Goal: Use online tool/utility: Utilize a website feature to perform a specific function

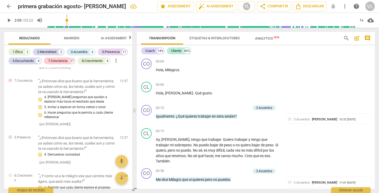
scroll to position [105, 0]
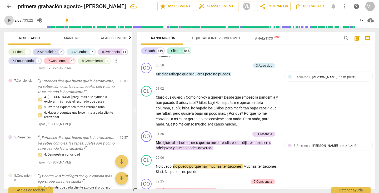
click at [7, 19] on span "play_arrow" at bounding box center [9, 20] width 6 height 6
type input "184"
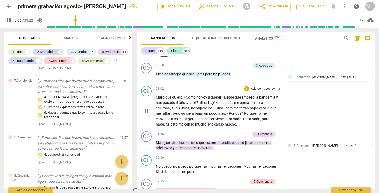
click at [308, 123] on div "CL play_arrow pause 01:02 + Add competency keyboard_arrow_right Claro que quier…" at bounding box center [256, 106] width 238 height 45
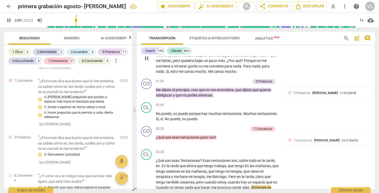
scroll to position [169, 0]
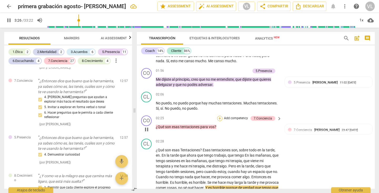
click at [217, 117] on div "+" at bounding box center [219, 118] width 5 height 5
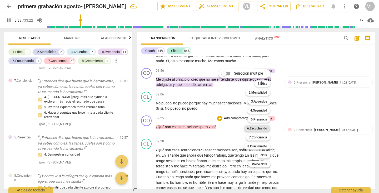
click at [252, 129] on b "6.Escuchando" at bounding box center [257, 128] width 20 height 6
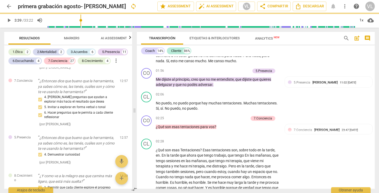
type input "220"
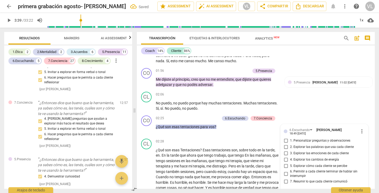
scroll to position [620, 0]
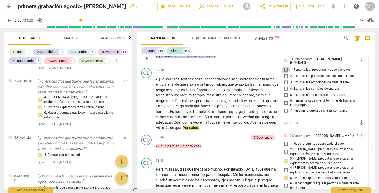
click at [285, 70] on input "1. Personalizar preguntas y observaciones" at bounding box center [286, 70] width 8 height 6
checkbox input "true"
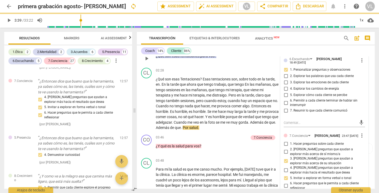
click at [283, 76] on input "2. Explorar las palabras que usa cada cliente" at bounding box center [286, 76] width 8 height 6
checkbox input "true"
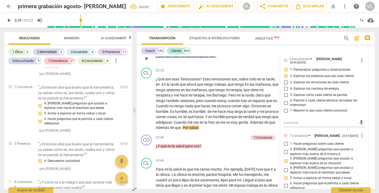
scroll to position [632, 0]
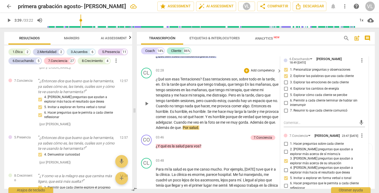
click at [264, 67] on div "CL play_arrow pause 02:28 + Add competency keyboard_arrow_right ¿Qué son esas T…" at bounding box center [256, 99] width 238 height 67
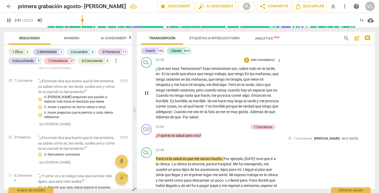
scroll to position [261, 0]
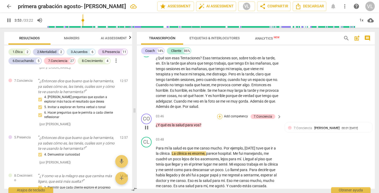
click at [219, 117] on div "+" at bounding box center [219, 116] width 5 height 5
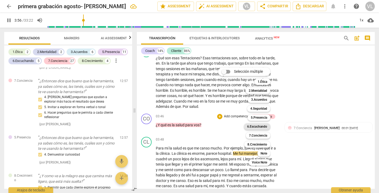
click at [257, 126] on b "6.Escuchando" at bounding box center [257, 126] width 20 height 6
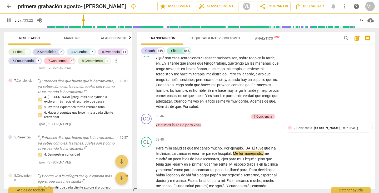
type input "238"
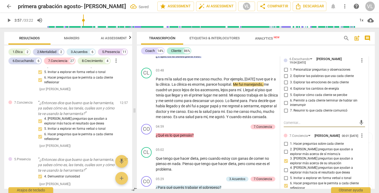
scroll to position [654, 0]
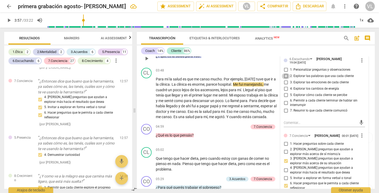
click at [284, 76] on input "2. Explorar las palabras que usa cada cliente" at bounding box center [286, 76] width 8 height 6
checkbox input "true"
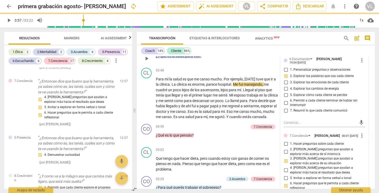
drag, startPoint x: 285, startPoint y: 82, endPoint x: 285, endPoint y: 87, distance: 4.7
click at [285, 82] on input "3. Explorar las emociones de cada cliente" at bounding box center [286, 82] width 8 height 6
checkbox input "true"
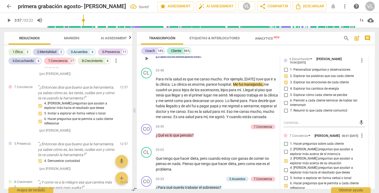
scroll to position [666, 0]
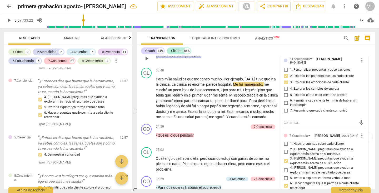
click at [285, 95] on input "5. Explorar cómo cada cliente se percibe" at bounding box center [286, 95] width 8 height 6
checkbox input "true"
click at [241, 145] on div "CL play_arrow pause 05:02 + Add competency keyboard_arrow_right Que tengo que h…" at bounding box center [256, 159] width 238 height 29
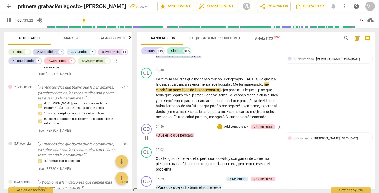
scroll to position [673, 0]
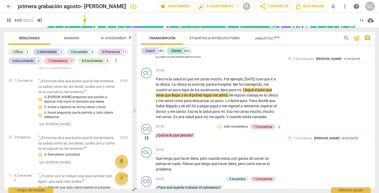
click at [219, 125] on div "+" at bounding box center [219, 126] width 5 height 5
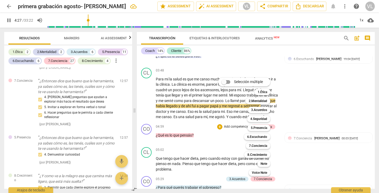
click at [232, 142] on div "Selección múltiple m 1.Ética 1 2.Mentalidad 2 3.Acuerdos 3 4.Seguridad 4 5.Pres…" at bounding box center [248, 126] width 64 height 101
click at [297, 113] on div at bounding box center [189, 96] width 379 height 193
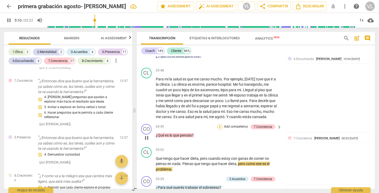
click at [218, 126] on div "+" at bounding box center [219, 126] width 5 height 5
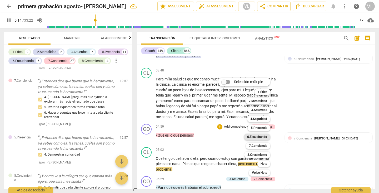
click at [257, 137] on b "6.Escuchando" at bounding box center [257, 137] width 20 height 6
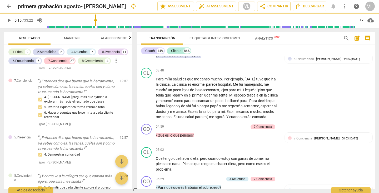
type input "315"
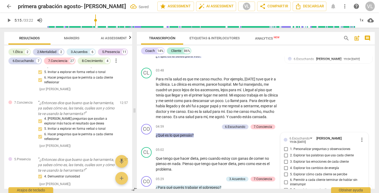
scroll to position [694, 0]
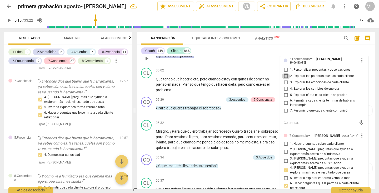
click at [285, 78] on input "2. Explorar las palabras que usa cada cliente" at bounding box center [286, 76] width 8 height 6
checkbox input "true"
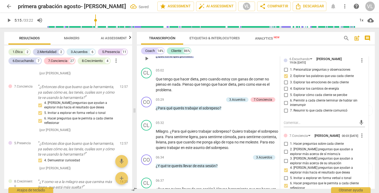
scroll to position [700, 0]
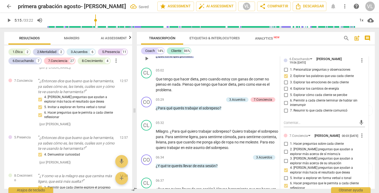
click at [286, 94] on input "5. Explorar cómo cada cliente se percibe" at bounding box center [286, 95] width 8 height 6
checkbox input "true"
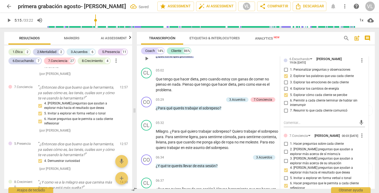
scroll to position [706, 0]
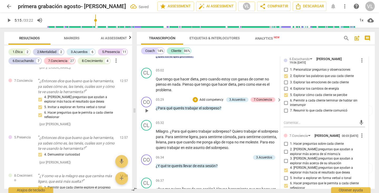
click at [266, 115] on div "05:29 + Add competency 3.Acuerdos 7.Conciencia keyboard_arrow_right ¿Para qué q…" at bounding box center [219, 106] width 126 height 19
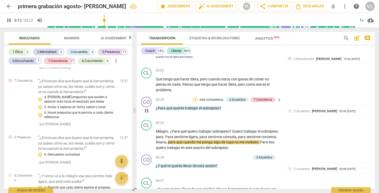
click at [195, 99] on div "+" at bounding box center [195, 99] width 5 height 5
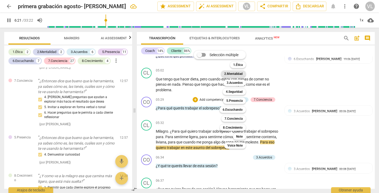
click at [229, 73] on b "2.Mentalidad" at bounding box center [233, 74] width 18 height 6
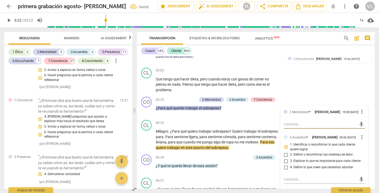
scroll to position [726, 0]
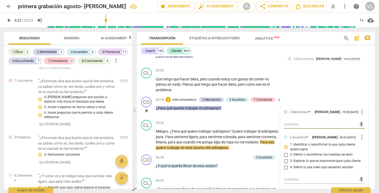
click at [253, 111] on p "¿Para qué querés trabajar el sobrepeso ?" at bounding box center [217, 108] width 123 height 6
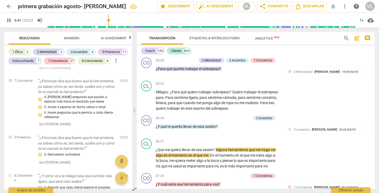
scroll to position [459, 0]
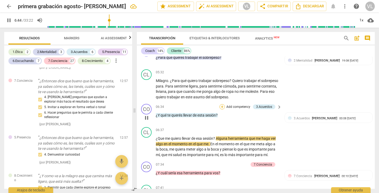
click at [221, 108] on div "+" at bounding box center [222, 106] width 5 height 5
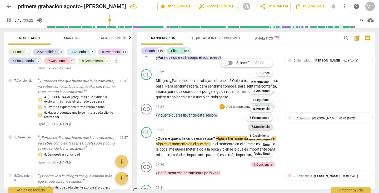
click at [262, 126] on b "7.Conciencia" at bounding box center [261, 127] width 18 height 6
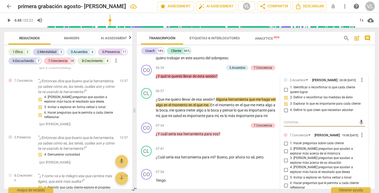
scroll to position [504, 0]
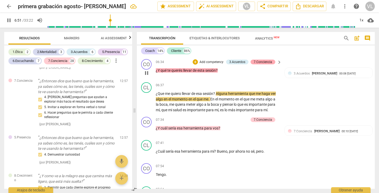
click at [265, 62] on div "7.Conciencia" at bounding box center [263, 62] width 18 height 5
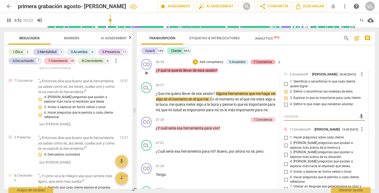
type input "413"
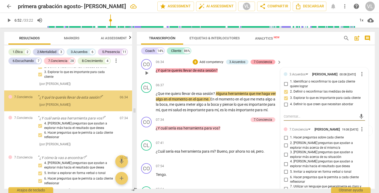
scroll to position [421, 0]
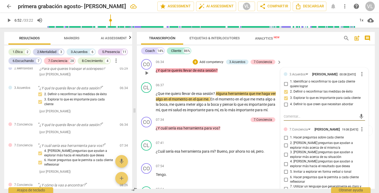
click at [285, 164] on input "4. [PERSON_NAME] preguntas que ayudan a explorar más hacia el resultado que des…" at bounding box center [286, 164] width 8 height 6
checkbox input "true"
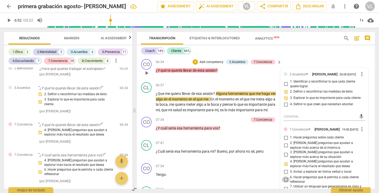
click at [285, 181] on input "6. Hacer preguntas que le permita a cada cliente reflexionar" at bounding box center [286, 179] width 8 height 6
checkbox input "true"
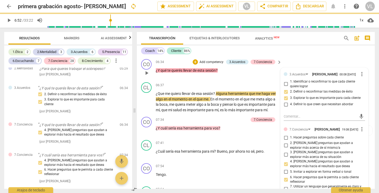
click at [254, 73] on p "¿Y qué te querés llevar de esta sesión ?" at bounding box center [217, 71] width 123 height 6
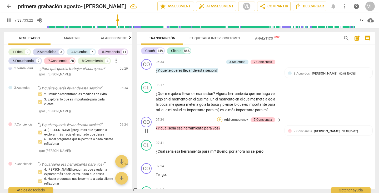
click at [220, 121] on div "+" at bounding box center [219, 119] width 5 height 5
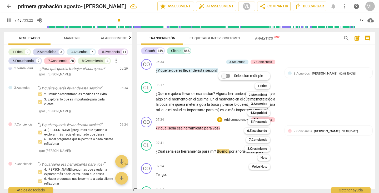
click at [229, 132] on div "Selección múltiple m 1.Ética 1 2.Mentalidad 2 3.Acuerdos 3 4.Seguridad 4 5.Pres…" at bounding box center [248, 120] width 64 height 101
click at [293, 130] on div at bounding box center [189, 96] width 379 height 193
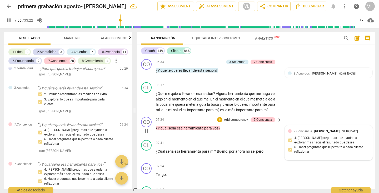
click at [317, 131] on span "[PERSON_NAME]" at bounding box center [327, 131] width 25 height 4
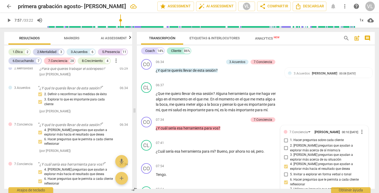
scroll to position [597, 0]
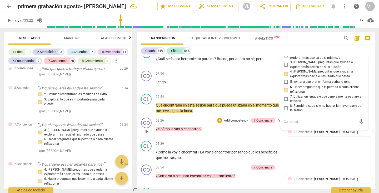
click at [231, 131] on p "¿Y cómo la vas a encontrar ?" at bounding box center [217, 129] width 123 height 6
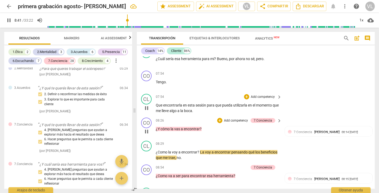
click at [332, 93] on div "CL play_arrow pause 07:54 + Add competency keyboard_arrow_right Que encontrarla…" at bounding box center [256, 104] width 238 height 24
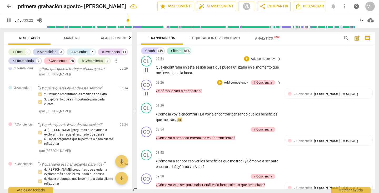
scroll to position [639, 0]
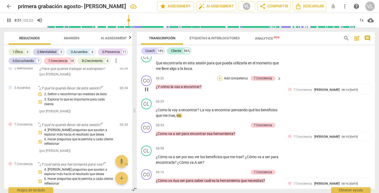
click at [218, 79] on div "+" at bounding box center [219, 78] width 5 height 5
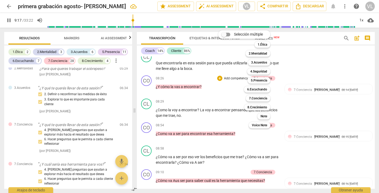
click at [255, 136] on div at bounding box center [189, 96] width 379 height 193
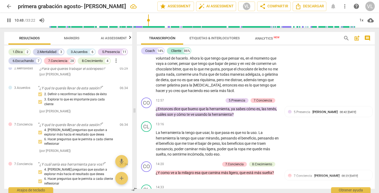
scroll to position [908, 0]
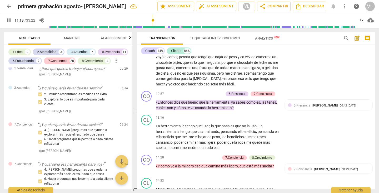
click at [330, 81] on div "CL play_arrow pause 10:12 + Add competency keyboard_arrow_right Esa herramienta…" at bounding box center [256, 34] width 238 height 110
click at [350, 56] on div "Coach 14% Cliente 86% CO play_arrow pause 00:04 + Add competency keyboard_arrow…" at bounding box center [256, 116] width 238 height 143
click at [10, 21] on span "pause" at bounding box center [9, 20] width 6 height 6
type input "686"
